Goal: Information Seeking & Learning: Check status

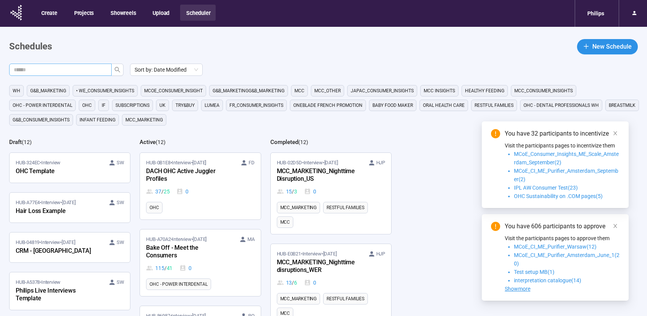
click at [87, 70] on input "text" at bounding box center [57, 69] width 87 height 8
type input "****"
click at [202, 253] on div "HUB-A70A2 • Interview • [DATE] MA Bake Off - Meet the Consumers 115 / 41 0" at bounding box center [200, 253] width 108 height 37
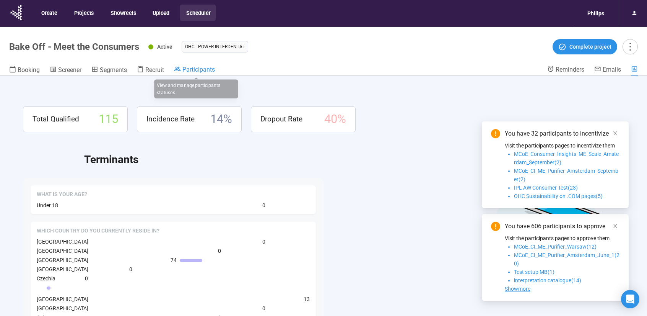
click at [187, 69] on span "Participants" at bounding box center [198, 69] width 33 height 7
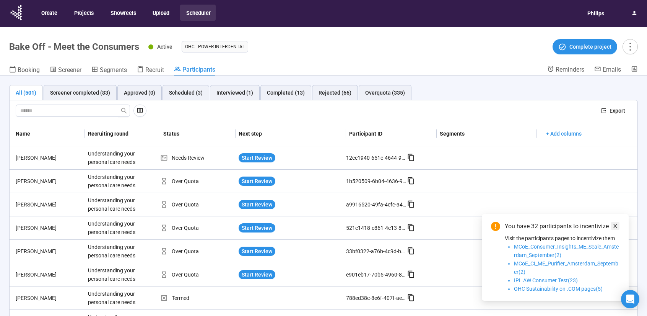
click at [615, 132] on body "Create Projects Showreels Upload Scheduler Philips Bake Off - Meet the Consumer…" at bounding box center [323, 171] width 647 height 342
click at [619, 228] on link at bounding box center [615, 225] width 8 height 8
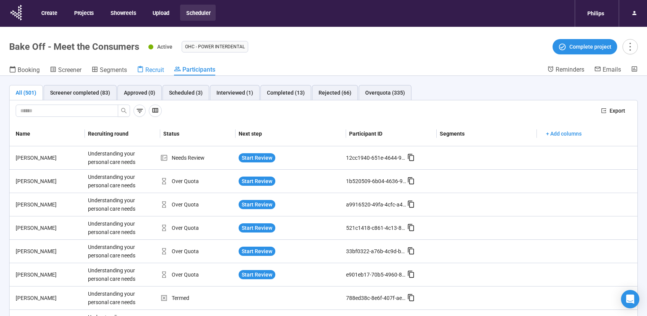
click at [140, 68] on icon at bounding box center [140, 69] width 5 height 7
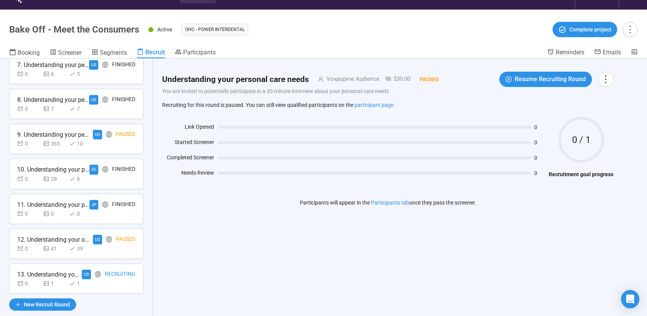
scroll to position [27, 0]
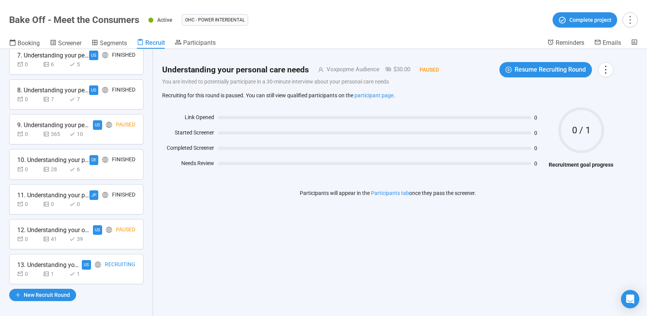
click at [106, 260] on div "Recruiting" at bounding box center [120, 265] width 31 height 10
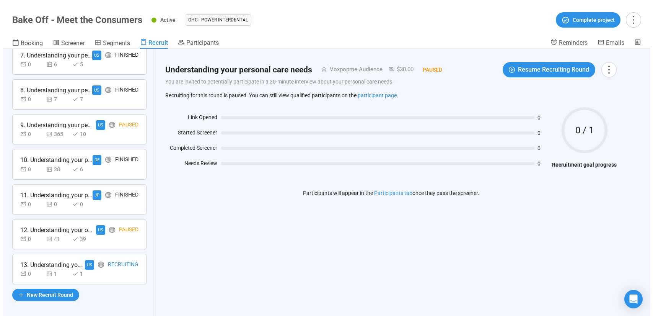
scroll to position [261, 0]
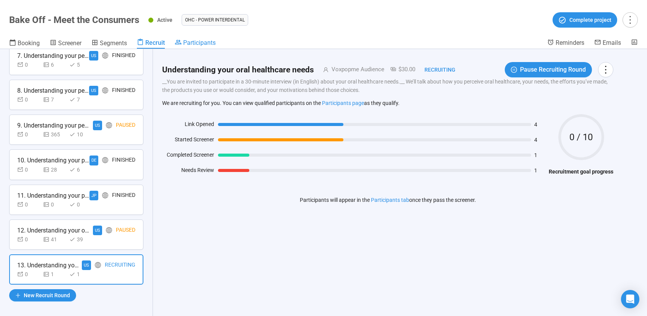
click at [182, 46] on div "Participants" at bounding box center [195, 43] width 41 height 8
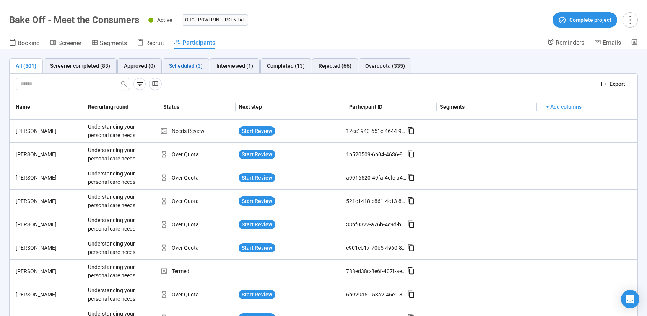
click at [194, 63] on div "Scheduled (3)" at bounding box center [186, 66] width 34 height 8
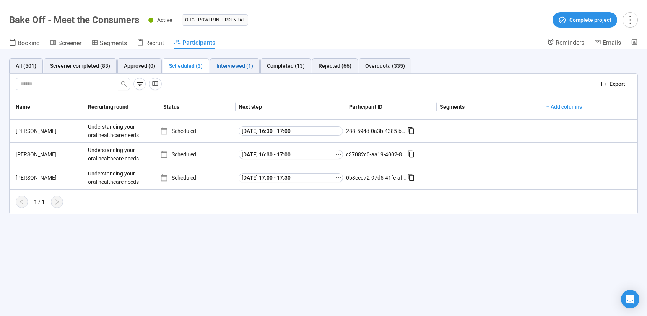
click at [234, 65] on div "Interviewed (1)" at bounding box center [234, 66] width 37 height 8
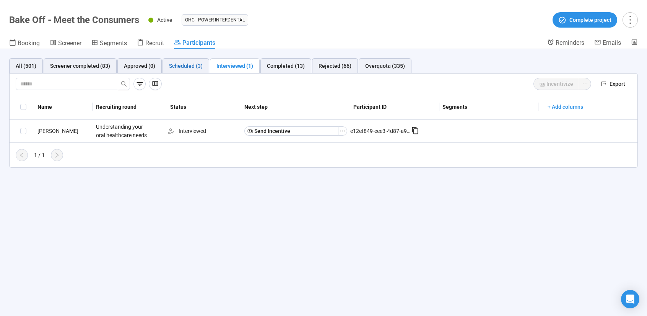
click at [191, 67] on div "Scheduled (3)" at bounding box center [186, 66] width 34 height 8
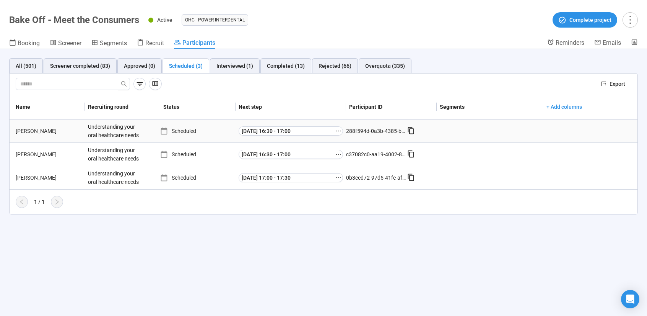
click at [104, 131] on div "Understanding your oral healthcare needs" at bounding box center [113, 130] width 57 height 23
click at [20, 130] on div "[PERSON_NAME]" at bounding box center [49, 131] width 72 height 8
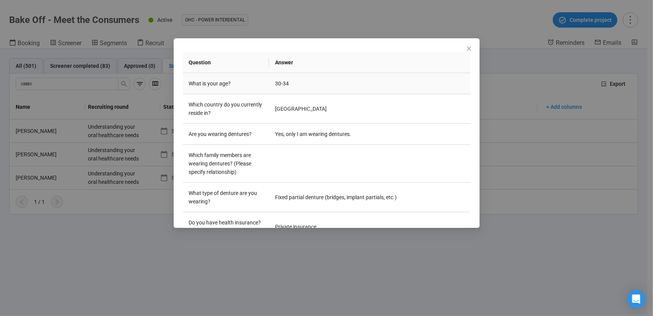
scroll to position [77, 0]
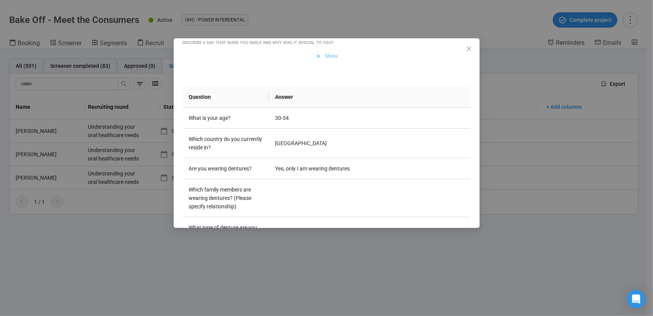
click at [320, 59] on span "Show" at bounding box center [326, 56] width 23 height 8
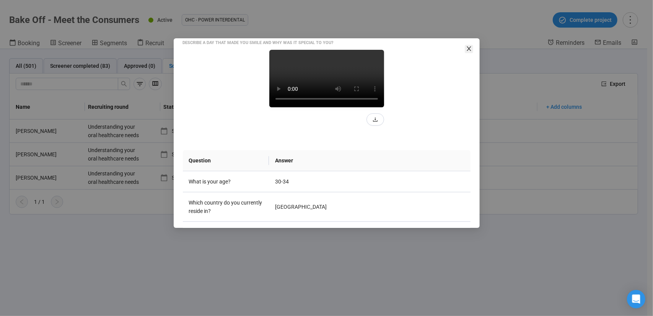
click at [465, 47] on span "Close" at bounding box center [469, 49] width 8 height 8
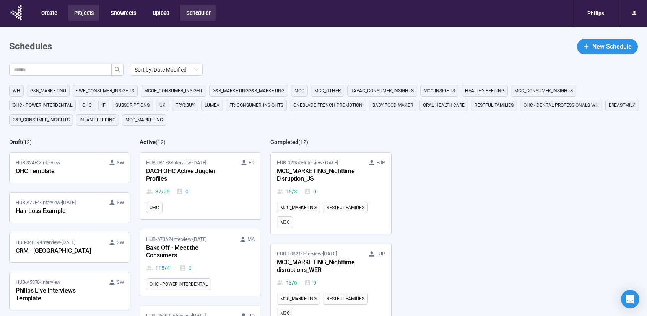
click at [95, 10] on button "Projects" at bounding box center [83, 13] width 31 height 16
click at [119, 12] on button "Showreels" at bounding box center [122, 13] width 37 height 16
click at [80, 13] on button "Projects" at bounding box center [83, 13] width 31 height 16
